Goal: Task Accomplishment & Management: Manage account settings

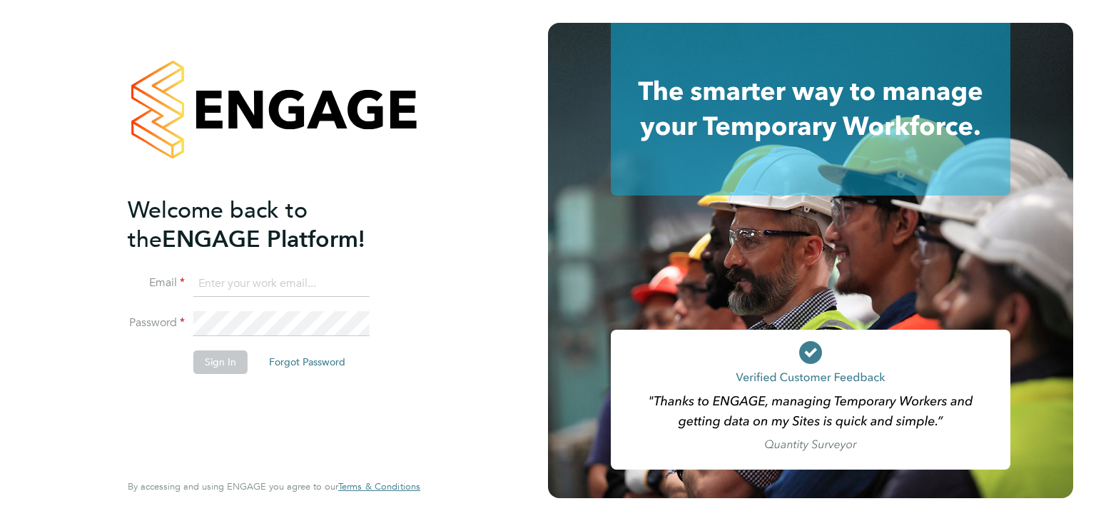
type input "[EMAIL_ADDRESS][DOMAIN_NAME]"
click at [210, 362] on button "Sign In" at bounding box center [220, 361] width 54 height 23
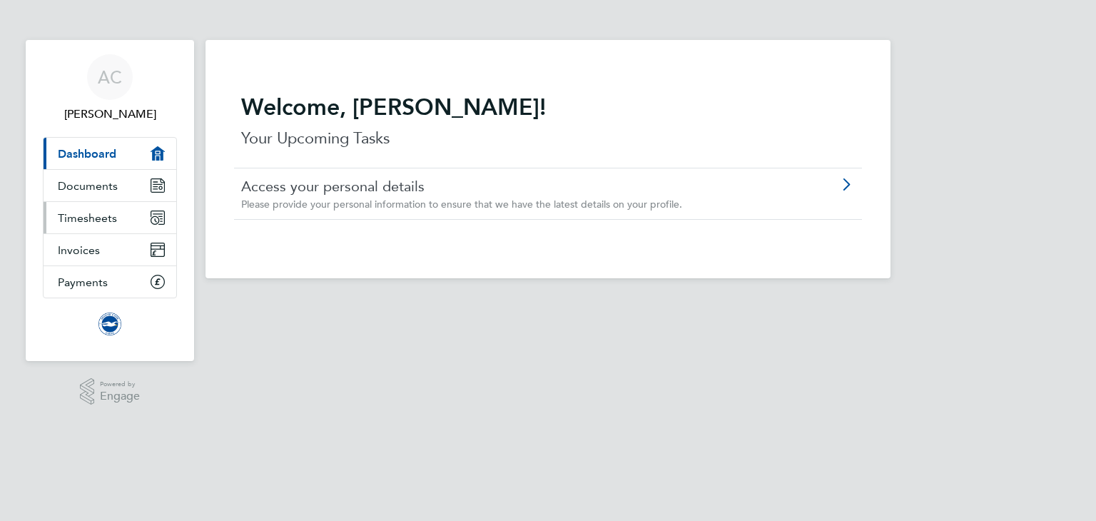
click at [101, 216] on span "Timesheets" at bounding box center [87, 218] width 59 height 14
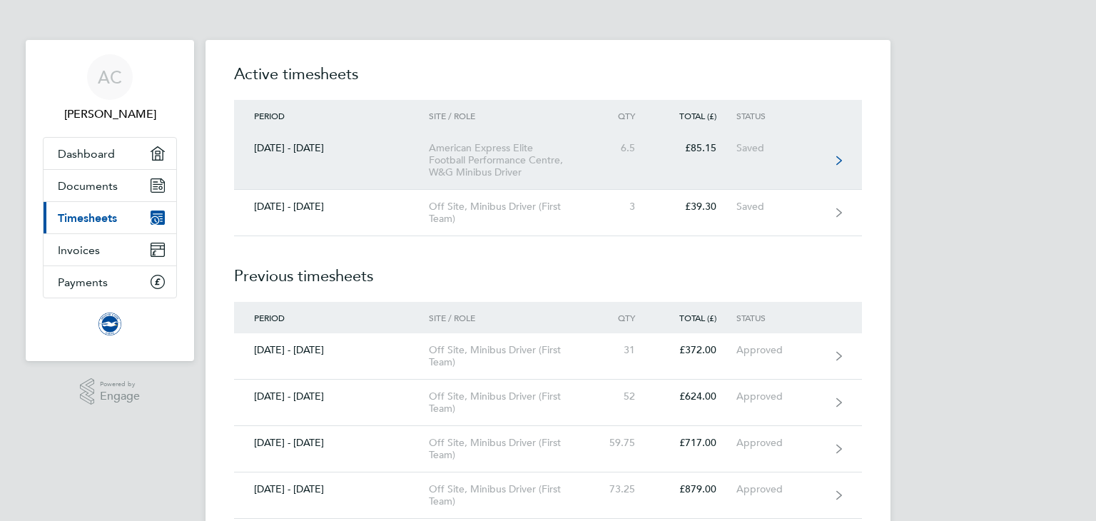
click at [478, 152] on div "American Express Elite Football Performance Centre, W&G Minibus Driver" at bounding box center [510, 160] width 163 height 36
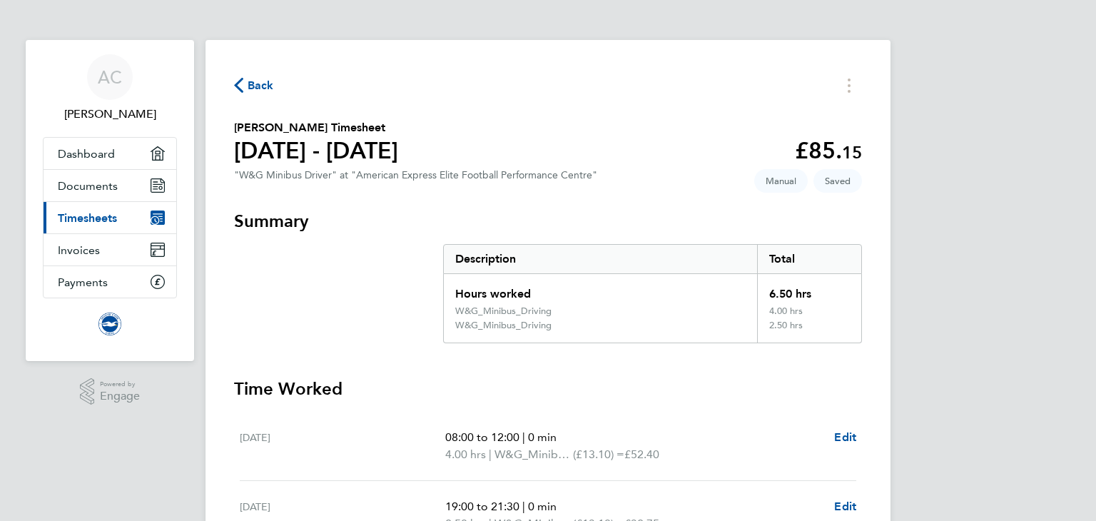
click at [88, 221] on span "Timesheets" at bounding box center [87, 218] width 59 height 14
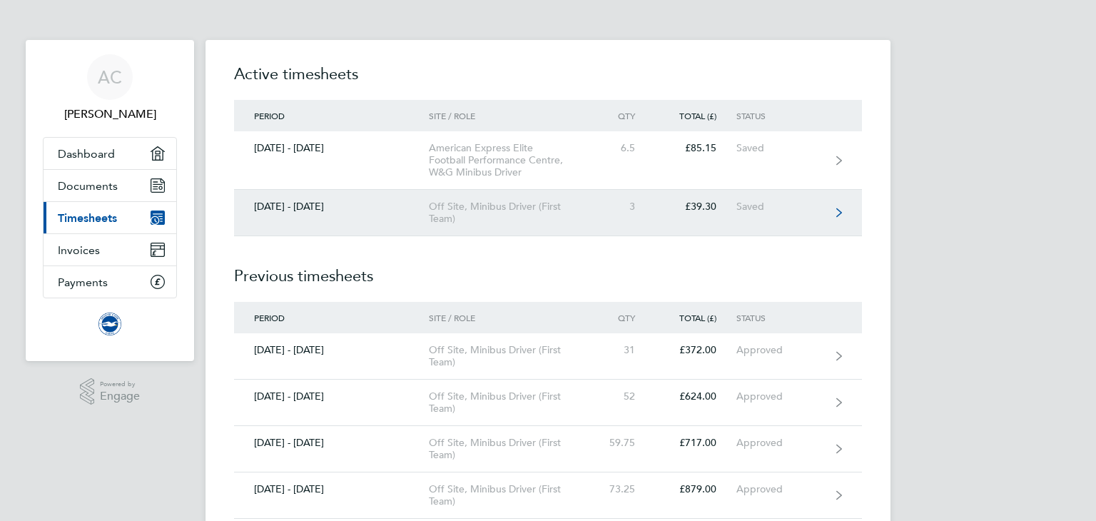
click at [526, 218] on div "Off Site, Minibus Driver (First Team)" at bounding box center [510, 212] width 163 height 24
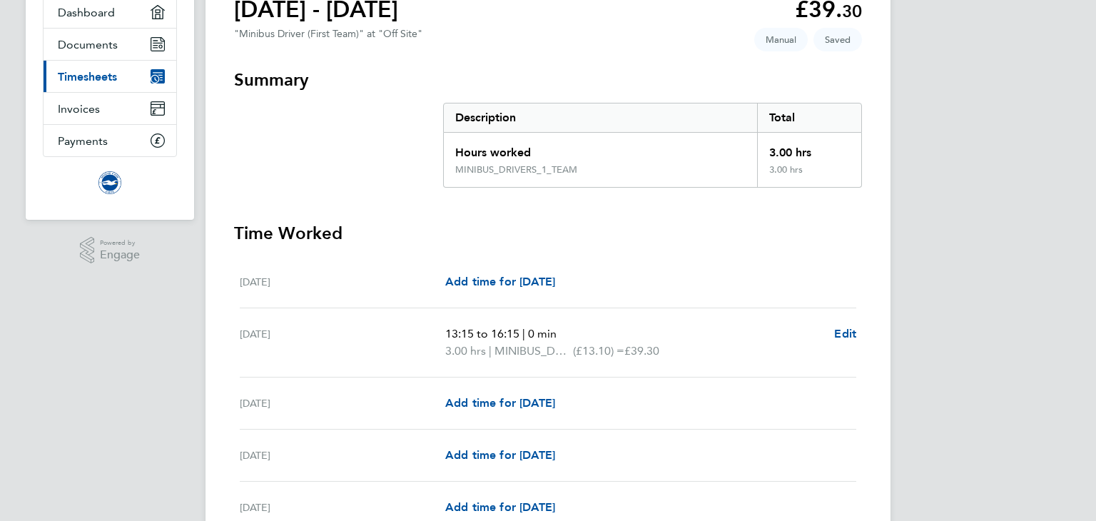
scroll to position [171, 0]
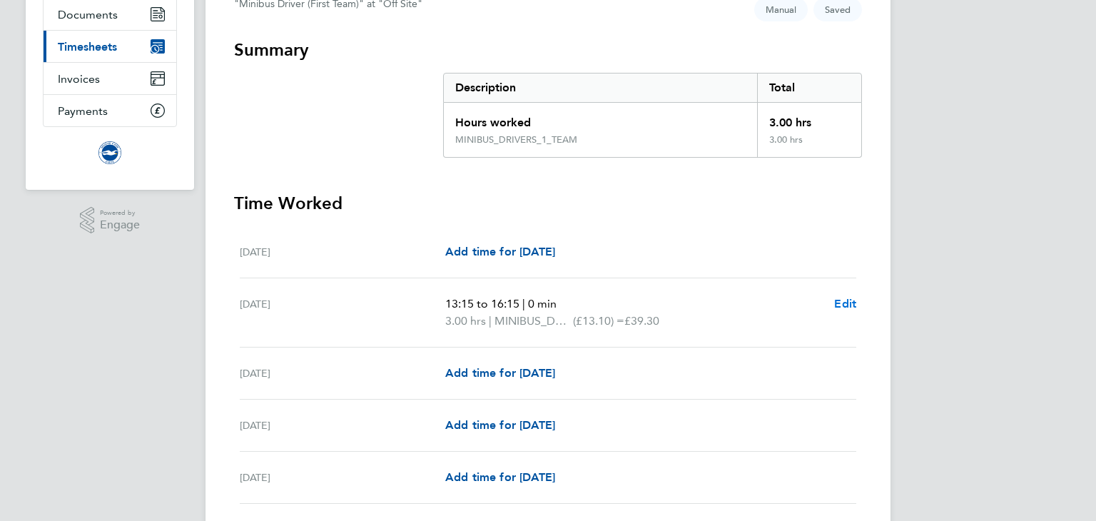
click at [844, 307] on span "Edit" at bounding box center [845, 304] width 22 height 14
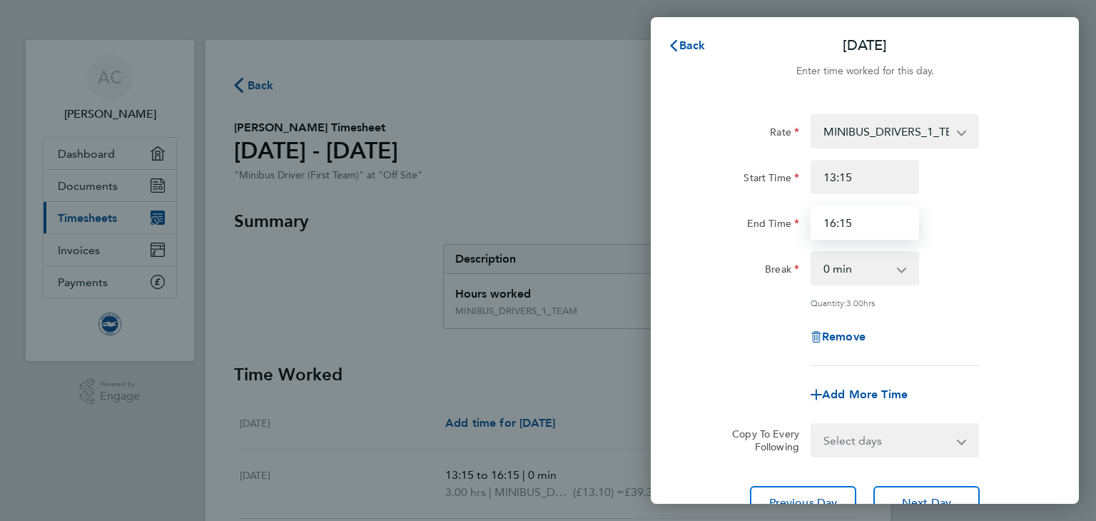
click at [843, 220] on input "16:15" at bounding box center [864, 222] width 108 height 34
type input "16:45"
click at [705, 238] on div "End Time" at bounding box center [745, 222] width 120 height 34
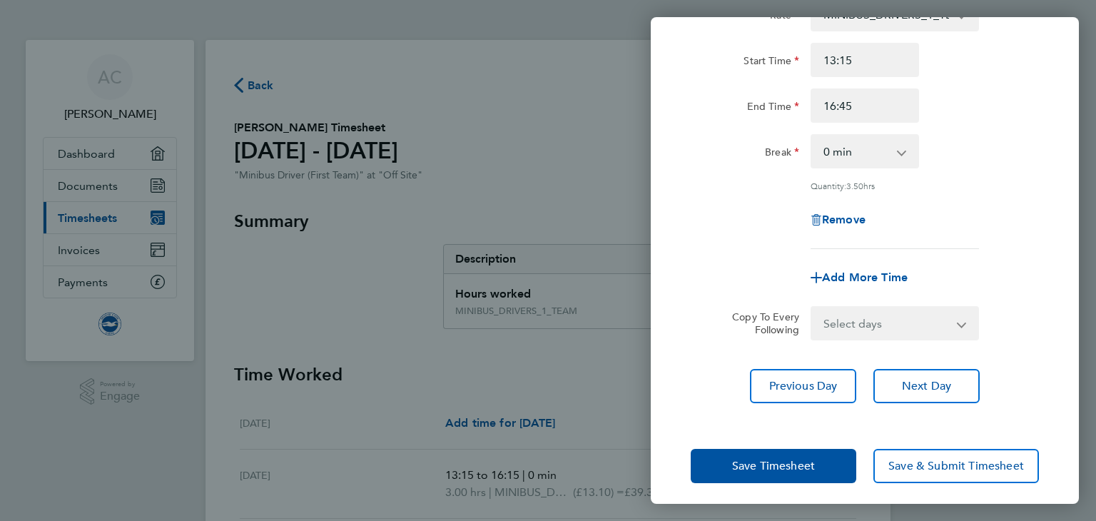
scroll to position [123, 0]
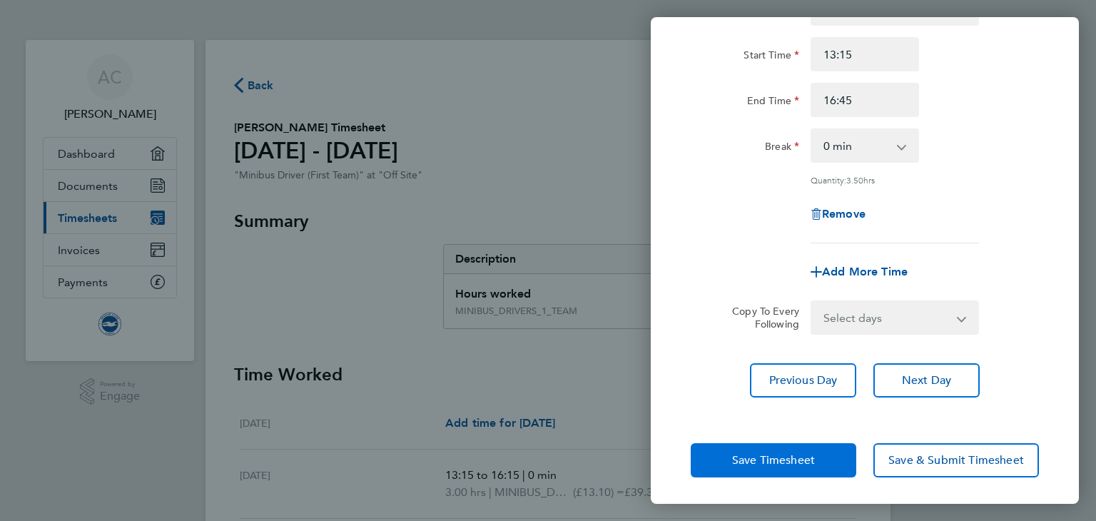
click at [758, 453] on span "Save Timesheet" at bounding box center [773, 460] width 83 height 14
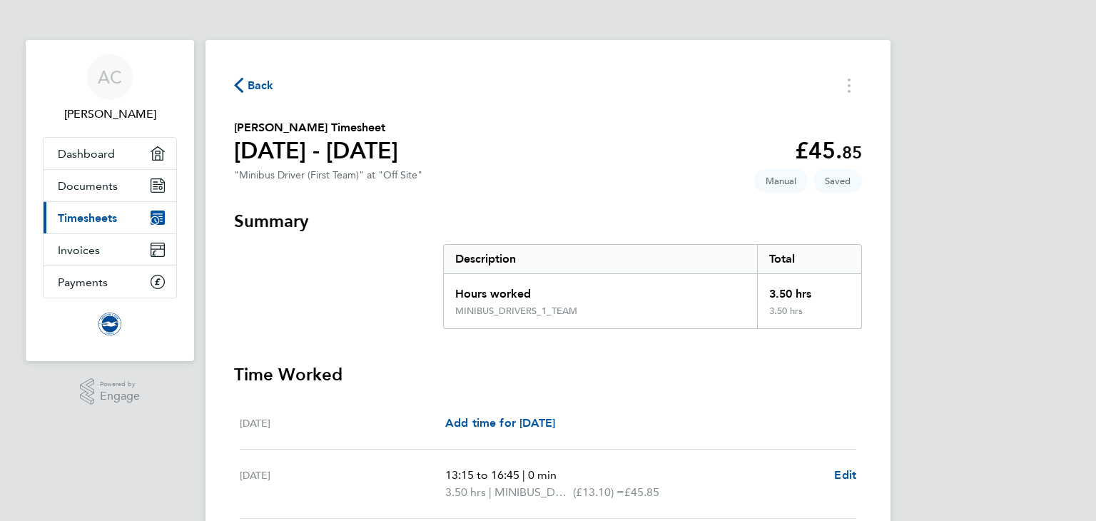
click at [103, 211] on span "Timesheets" at bounding box center [87, 218] width 59 height 14
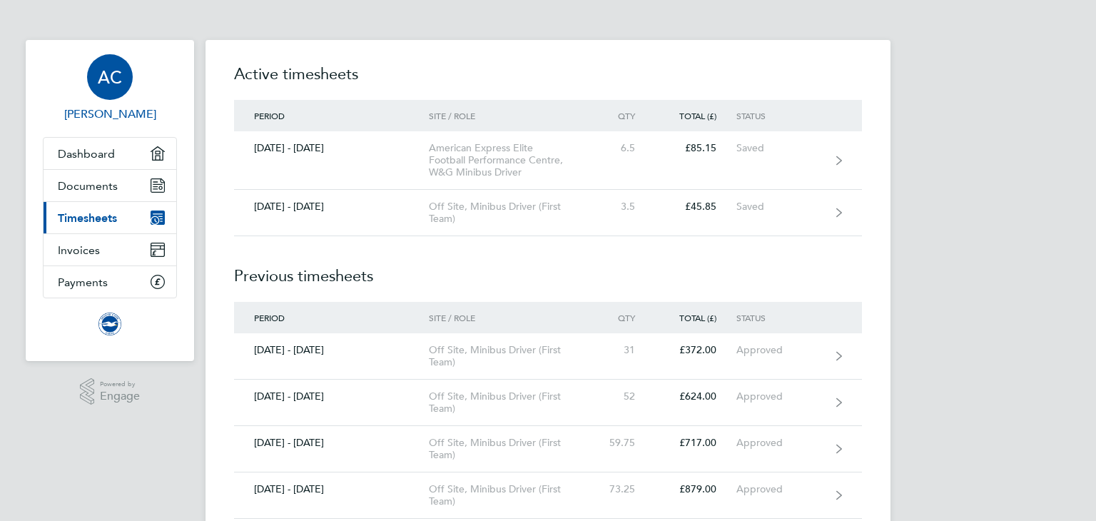
click at [125, 68] on div "AC" at bounding box center [110, 77] width 46 height 46
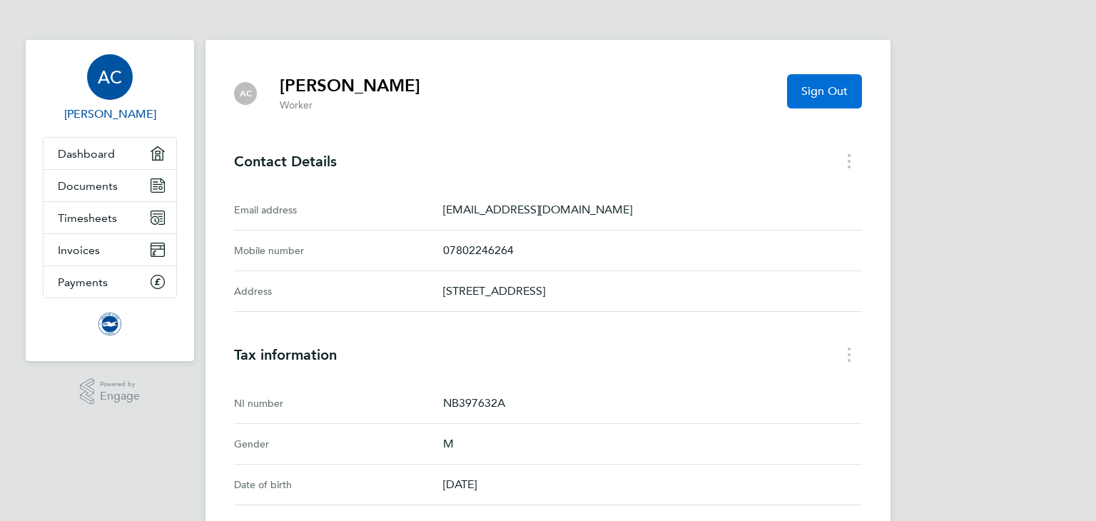
click at [814, 101] on button "Sign Out" at bounding box center [824, 91] width 75 height 34
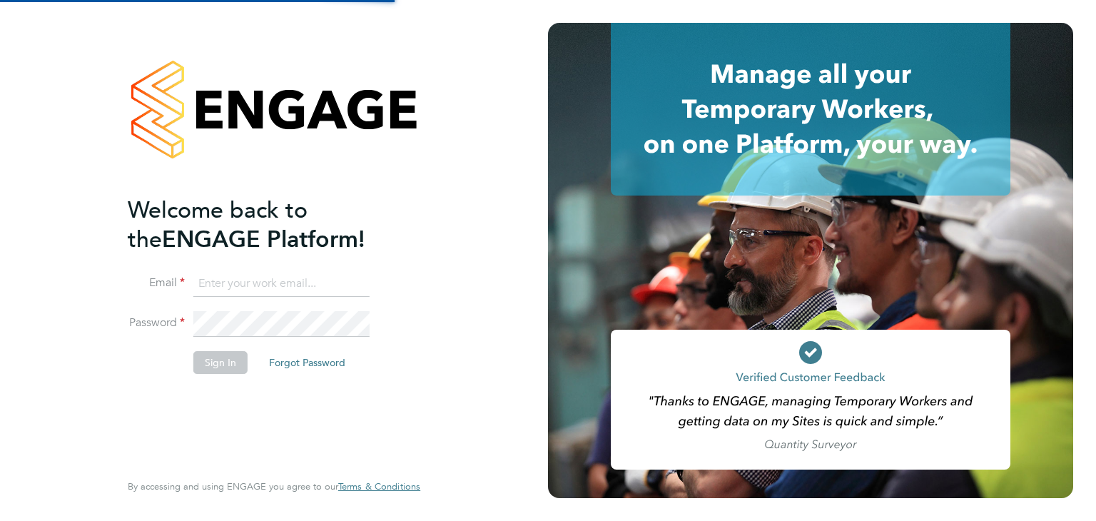
type input "[EMAIL_ADDRESS][DOMAIN_NAME]"
